Goal: Obtain resource: Download file/media

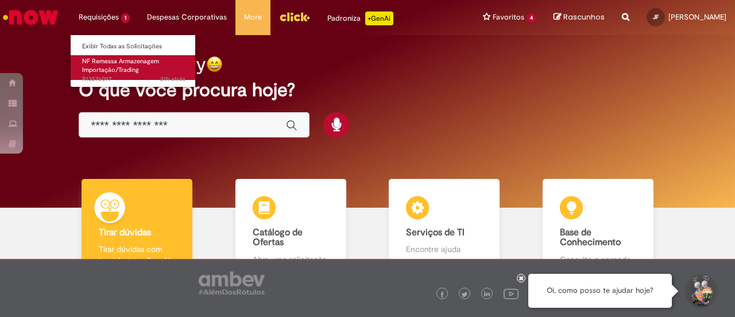
click at [126, 64] on span "NF Remessa Armazenagem Importação/Trading" at bounding box center [120, 66] width 77 height 18
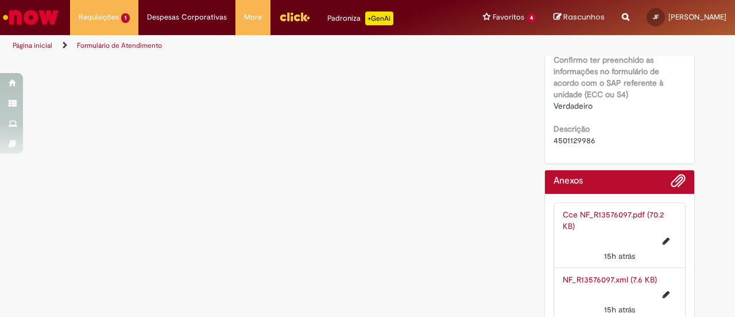
scroll to position [1299, 0]
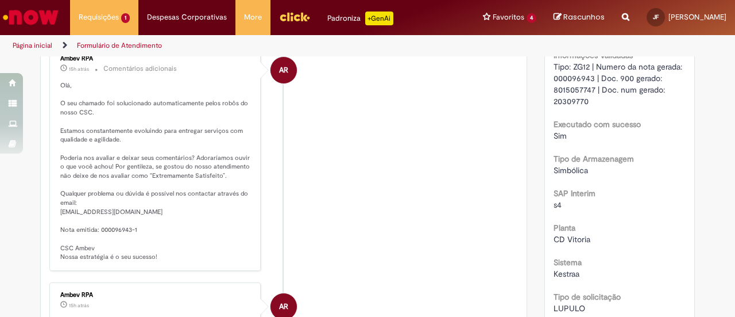
scroll to position [359, 0]
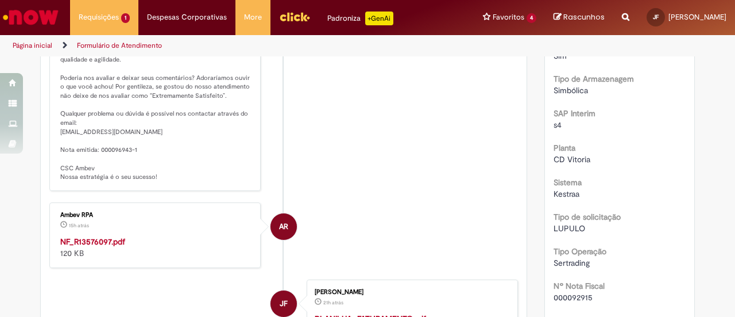
click at [91, 246] on div "NF_R13576097.pdf 120 KB" at bounding box center [155, 247] width 191 height 23
click at [99, 237] on strong "NF_R13576097.pdf" at bounding box center [92, 241] width 65 height 10
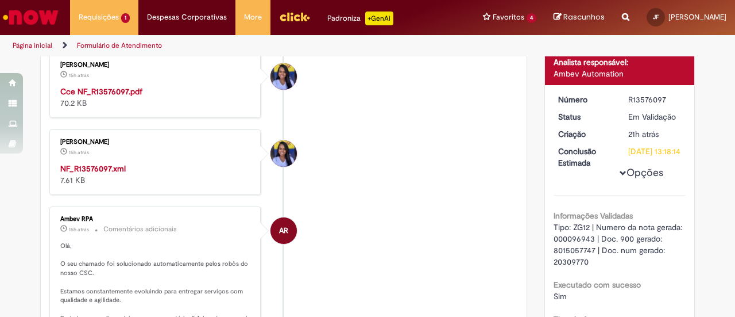
scroll to position [92, 0]
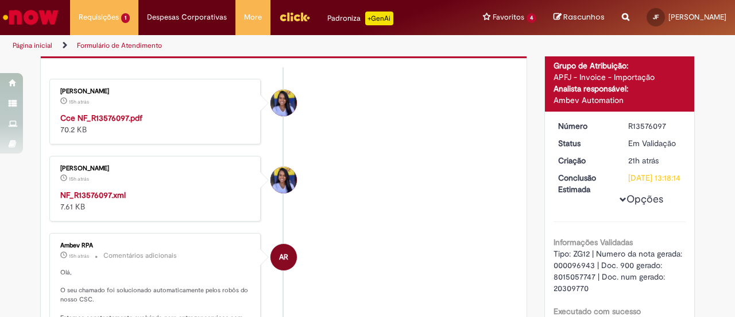
click at [115, 190] on strong "NF_R13576097.xml" at bounding box center [92, 195] width 65 height 10
click at [123, 117] on strong "Cce NF_R13576097.pdf" at bounding box center [101, 118] width 82 height 10
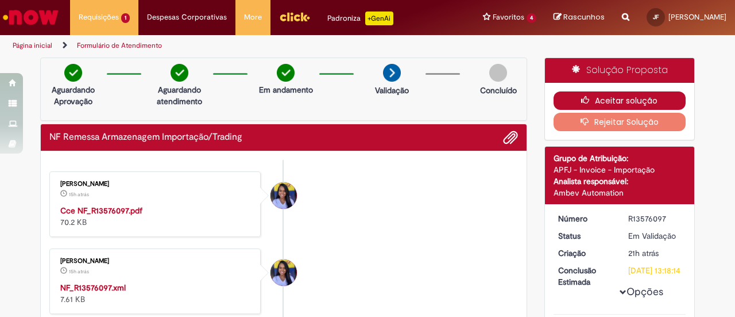
click at [635, 97] on button "Aceitar solução" at bounding box center [620, 100] width 133 height 18
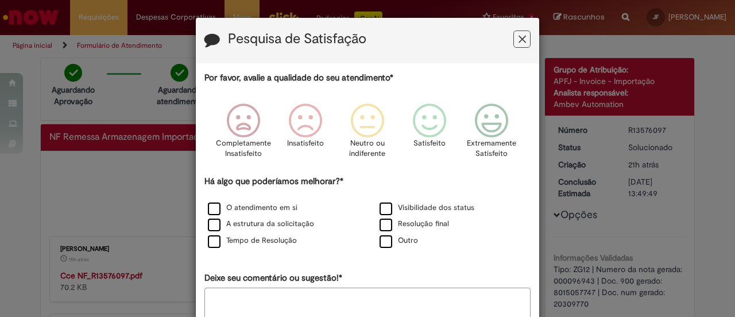
click at [525, 40] on button "Feedback" at bounding box center [522, 38] width 17 height 17
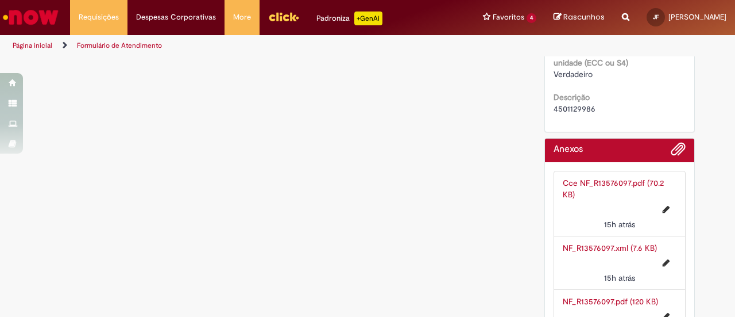
scroll to position [1176, 0]
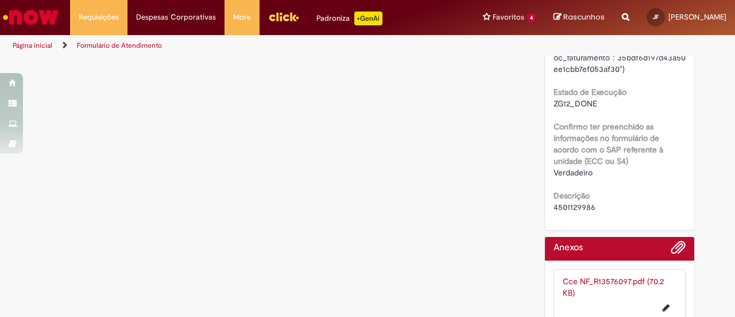
click at [558, 196] on b "Descrição" at bounding box center [572, 195] width 36 height 10
click at [562, 199] on b "Descrição" at bounding box center [572, 195] width 36 height 10
click at [564, 205] on span "4501129986" at bounding box center [575, 207] width 42 height 10
copy span "4501129986"
